Goal: Check status

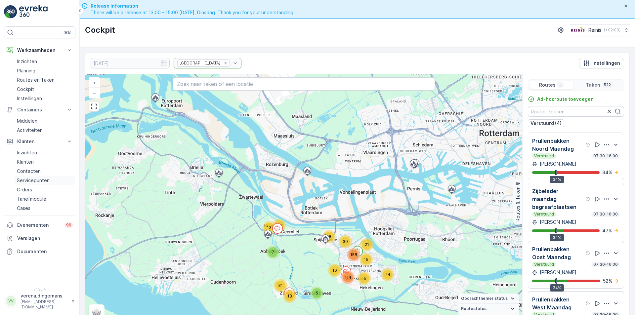
scroll to position [16, 0]
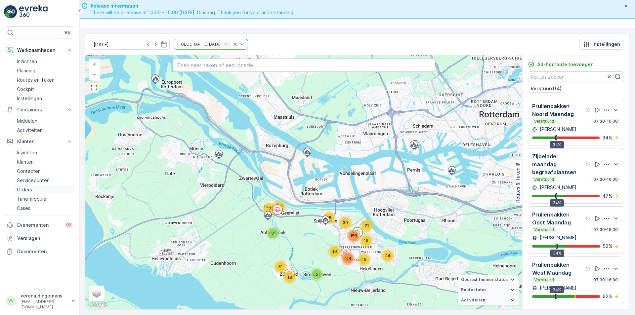
click at [26, 189] on p "Orders" at bounding box center [24, 190] width 15 height 7
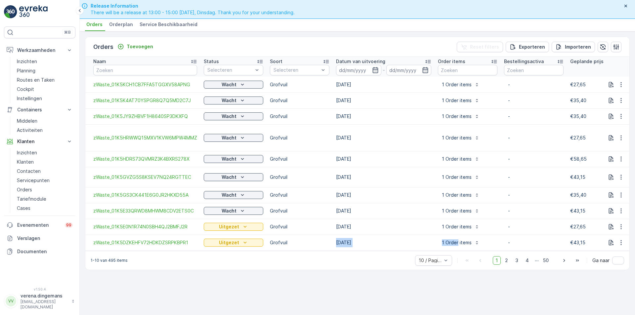
drag, startPoint x: 290, startPoint y: 250, endPoint x: 340, endPoint y: 256, distance: 49.9
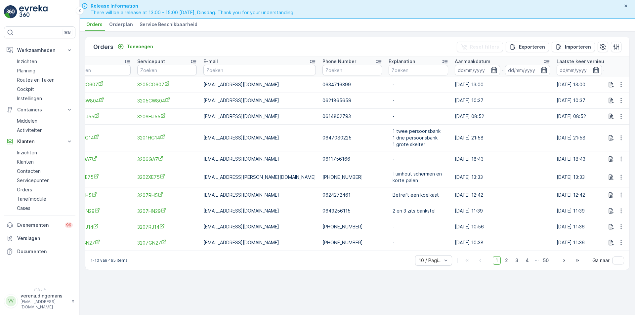
scroll to position [0, 705]
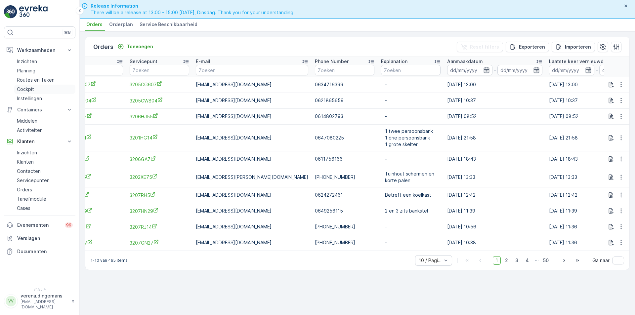
click at [30, 88] on p "Cockpit" at bounding box center [25, 89] width 17 height 7
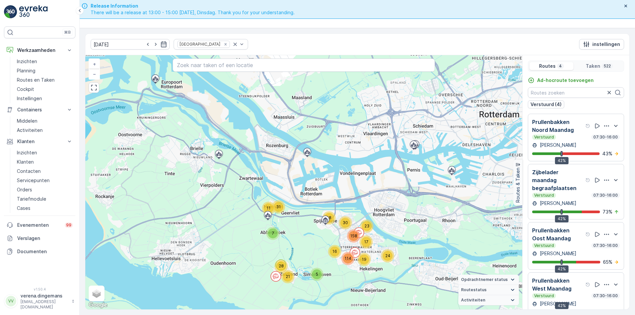
click at [589, 198] on div "Verstuurd 07:30-16:00" at bounding box center [576, 195] width 88 height 5
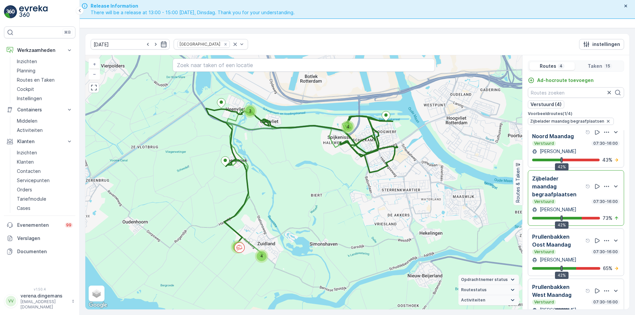
scroll to position [16, 0]
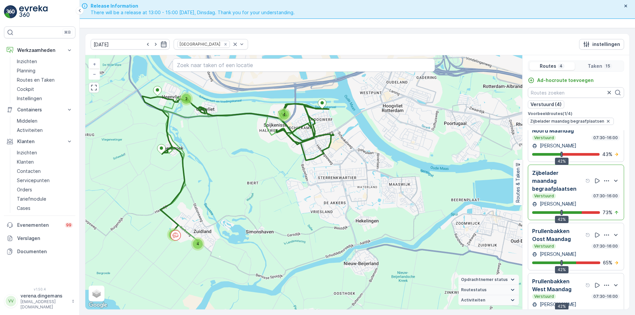
click at [566, 197] on div "Verstuurd 07:30-16:00" at bounding box center [576, 195] width 88 height 5
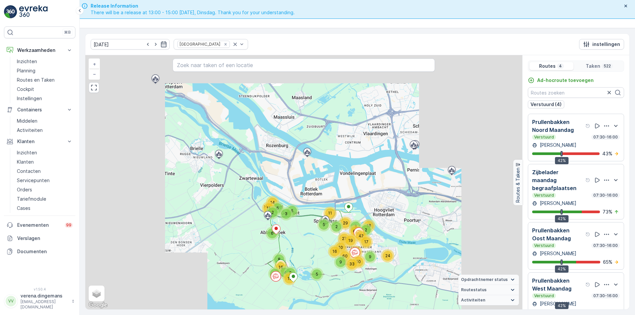
scroll to position [0, 0]
